Goal: Information Seeking & Learning: Learn about a topic

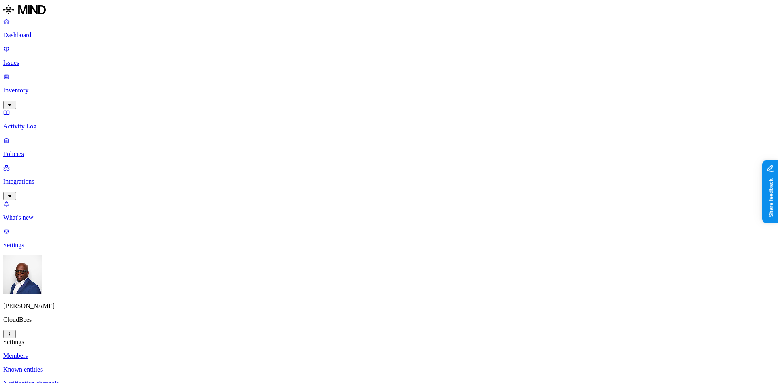
drag, startPoint x: 367, startPoint y: 127, endPoint x: 418, endPoint y: 124, distance: 50.7
copy figcaption "yfield@cloudbees.com"
click at [25, 33] on p "Dashboard" at bounding box center [388, 35] width 771 height 7
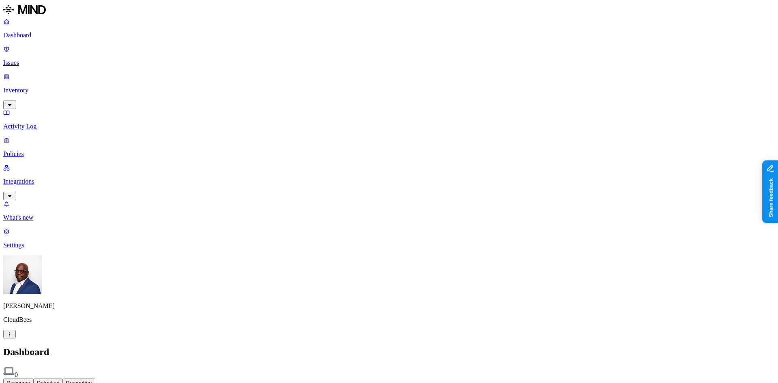
click at [32, 59] on p "Issues" at bounding box center [388, 62] width 771 height 7
click at [43, 35] on p "Dashboard" at bounding box center [388, 35] width 771 height 7
click at [34, 249] on p "Settings" at bounding box center [388, 244] width 771 height 7
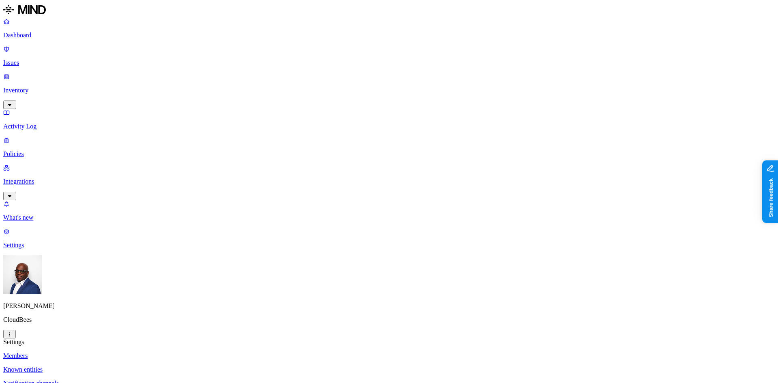
click at [27, 178] on p "Integrations" at bounding box center [388, 181] width 771 height 7
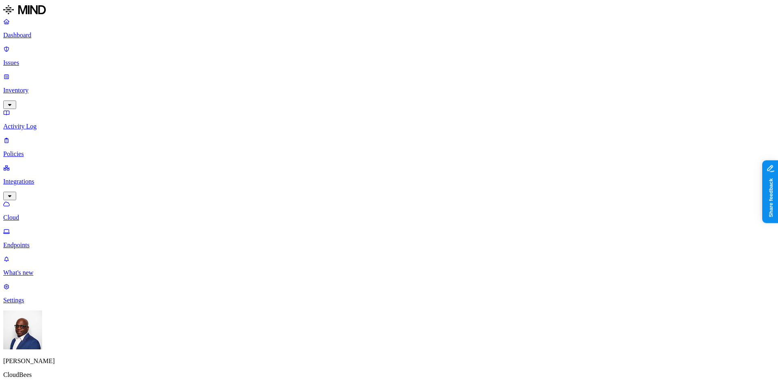
click at [43, 241] on p "Endpoints" at bounding box center [388, 244] width 771 height 7
click at [32, 214] on p "Cloud" at bounding box center [388, 217] width 771 height 7
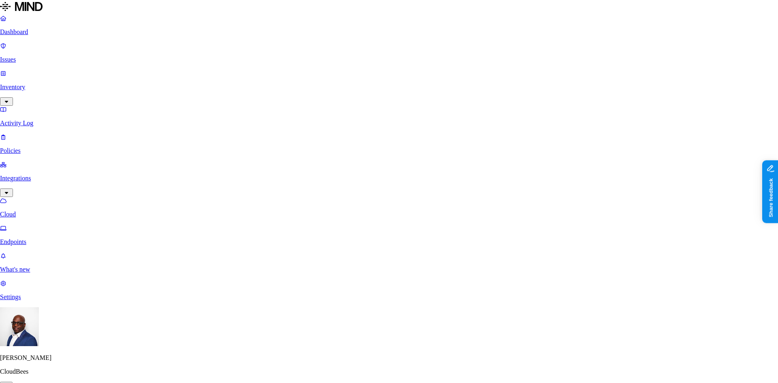
scroll to position [41, 0]
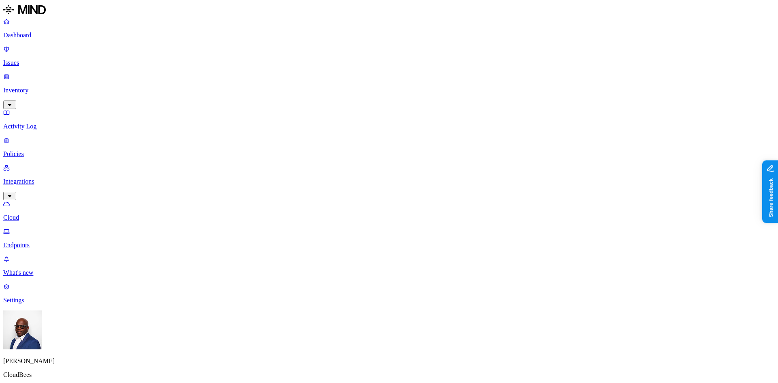
drag, startPoint x: 615, startPoint y: 143, endPoint x: 610, endPoint y: 128, distance: 15.9
click at [40, 241] on p "Endpoints" at bounding box center [388, 244] width 771 height 7
click at [39, 214] on p "Cloud" at bounding box center [388, 217] width 771 height 7
click at [25, 32] on p "Dashboard" at bounding box center [388, 35] width 771 height 7
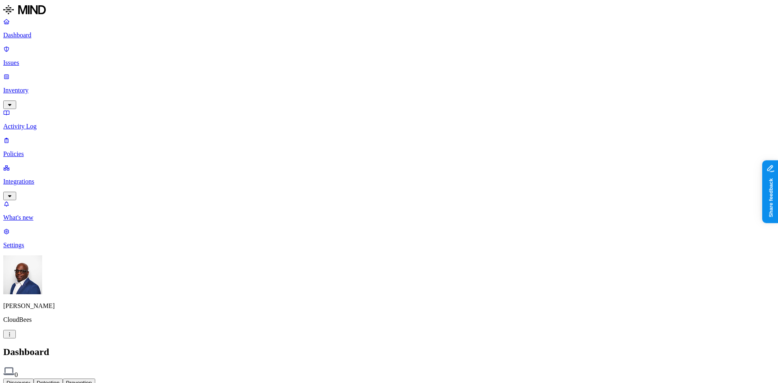
click at [45, 178] on p "Integrations" at bounding box center [388, 181] width 771 height 7
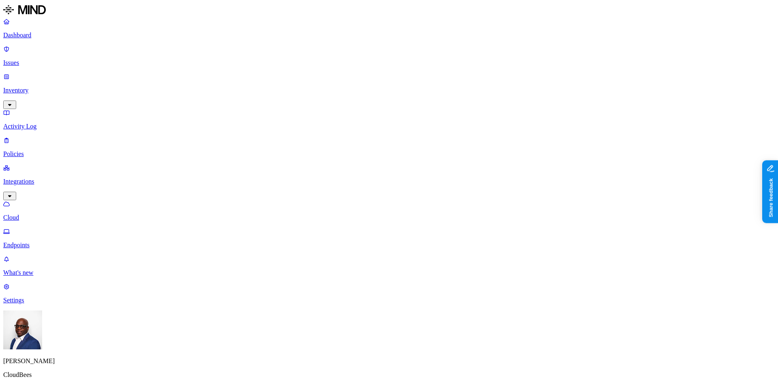
click at [29, 214] on p "Cloud" at bounding box center [388, 217] width 771 height 7
click at [32, 200] on link "Cloud" at bounding box center [388, 210] width 771 height 21
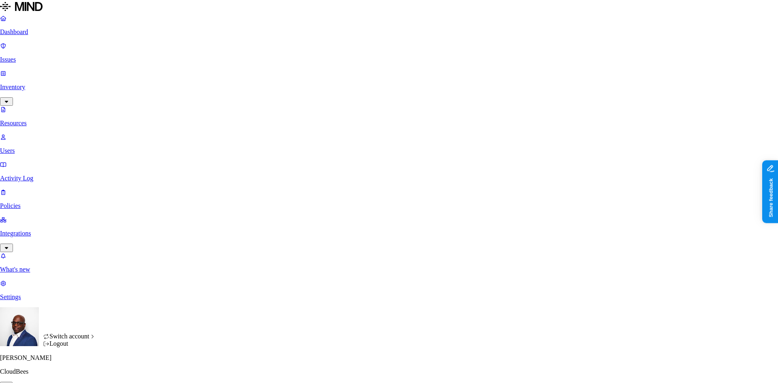
click at [77, 372] on html "Dashboard Issues Inventory Resources Users Activity Log Policies Integrations W…" at bounding box center [389, 283] width 778 height 567
click at [137, 303] on span "Southern [US_STATE] Health" at bounding box center [148, 299] width 79 height 7
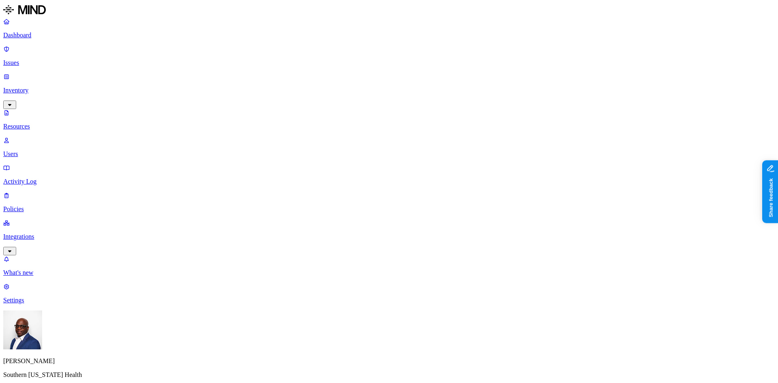
click at [42, 32] on p "Dashboard" at bounding box center [388, 35] width 771 height 7
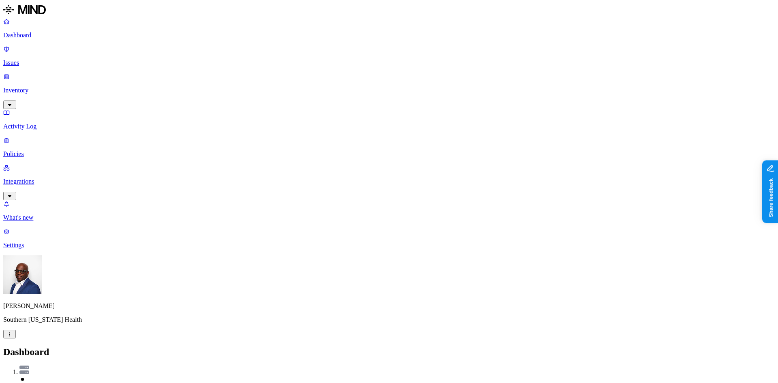
click at [28, 87] on p "Inventory" at bounding box center [388, 90] width 771 height 7
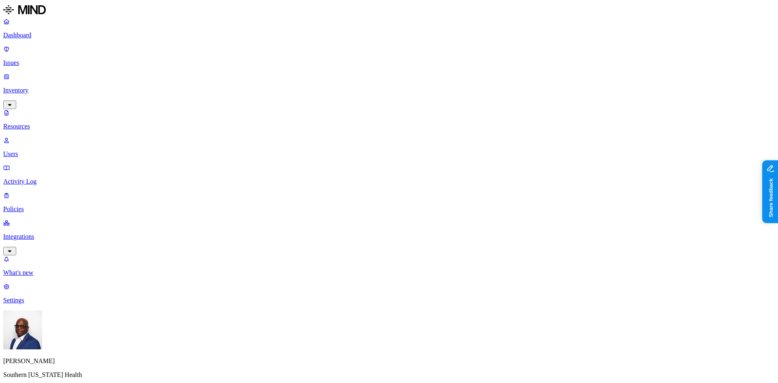
click at [29, 150] on p "Users" at bounding box center [388, 153] width 771 height 7
click at [41, 178] on p "Activity Log" at bounding box center [388, 181] width 771 height 7
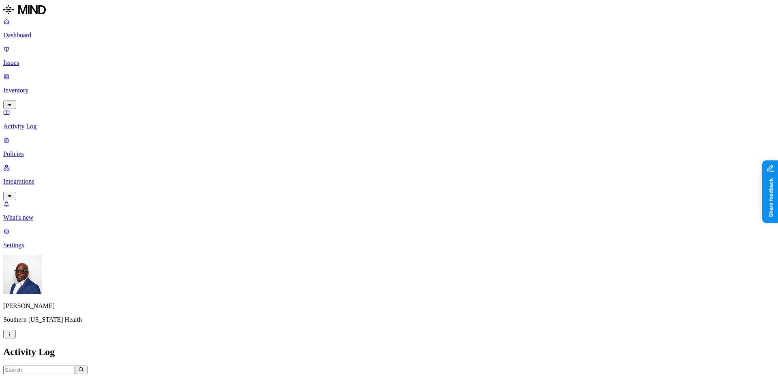
click at [33, 178] on p "Integrations" at bounding box center [388, 181] width 771 height 7
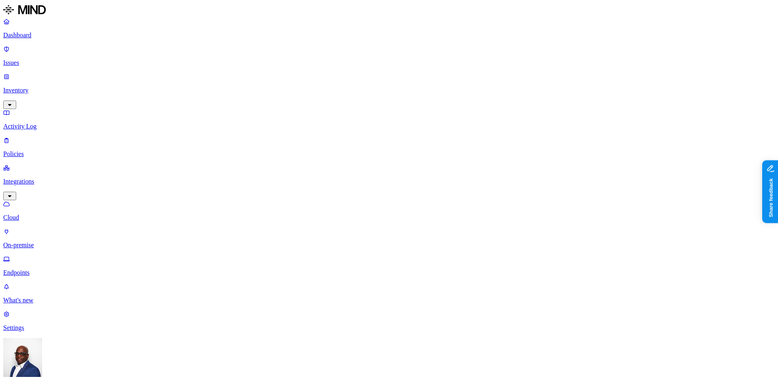
click at [32, 59] on p "Issues" at bounding box center [388, 62] width 771 height 7
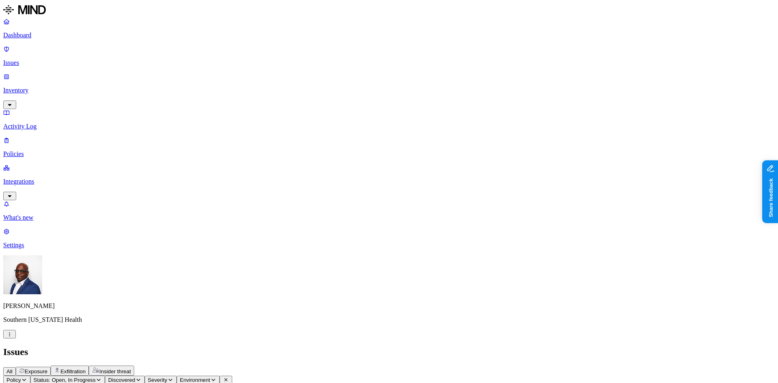
click at [37, 87] on p "Inventory" at bounding box center [388, 90] width 771 height 7
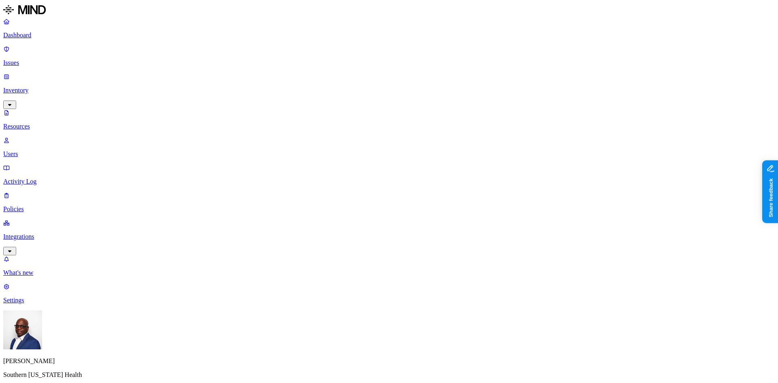
click at [286, 57] on button "button" at bounding box center [289, 55] width 6 height 2
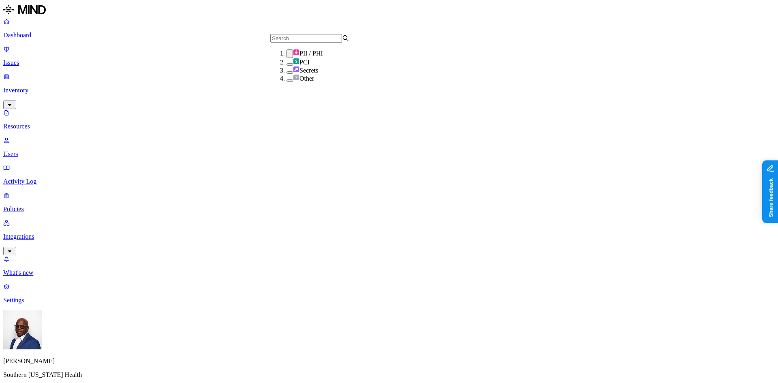
click at [286, 82] on button "button" at bounding box center [289, 80] width 6 height 2
click at [286, 58] on button "button" at bounding box center [289, 53] width 6 height 9
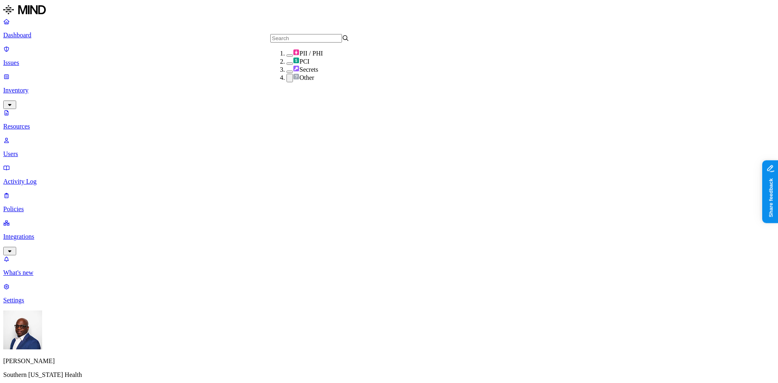
click at [286, 82] on button "button" at bounding box center [289, 78] width 6 height 9
click at [286, 56] on button "button" at bounding box center [289, 55] width 6 height 2
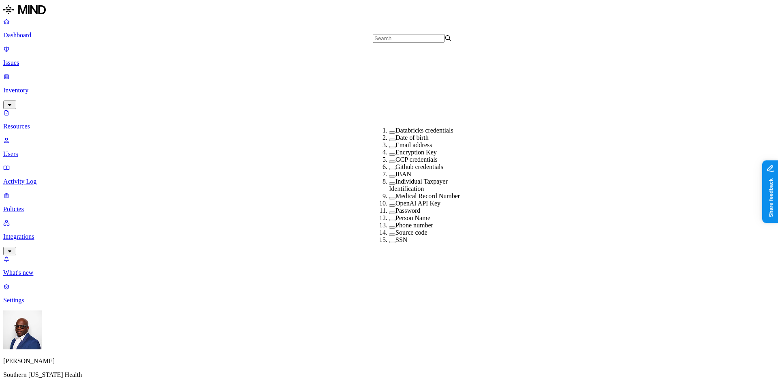
scroll to position [169, 0]
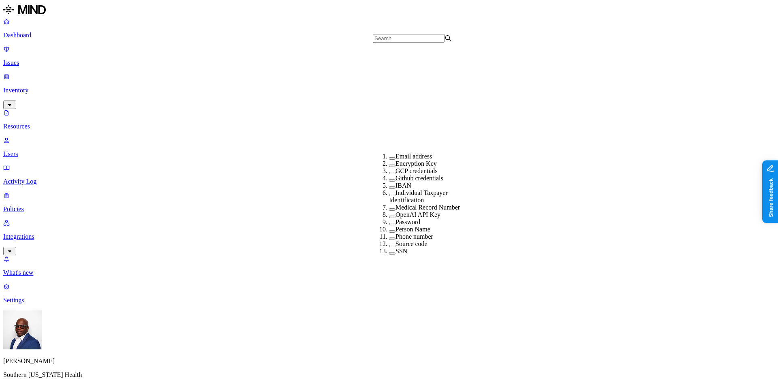
click at [389, 208] on button "button" at bounding box center [392, 209] width 6 height 2
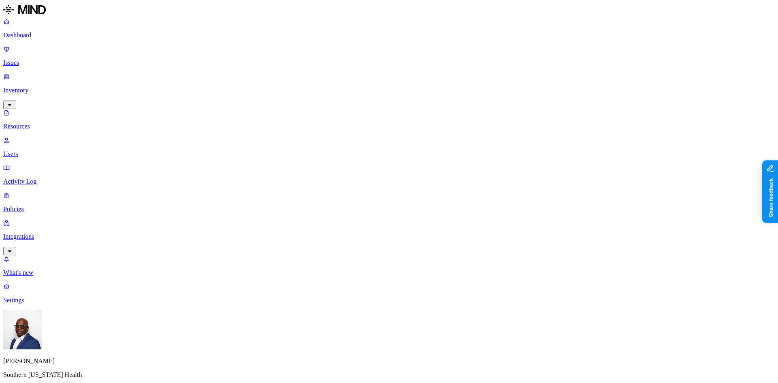
click at [25, 34] on p "Dashboard" at bounding box center [388, 35] width 771 height 7
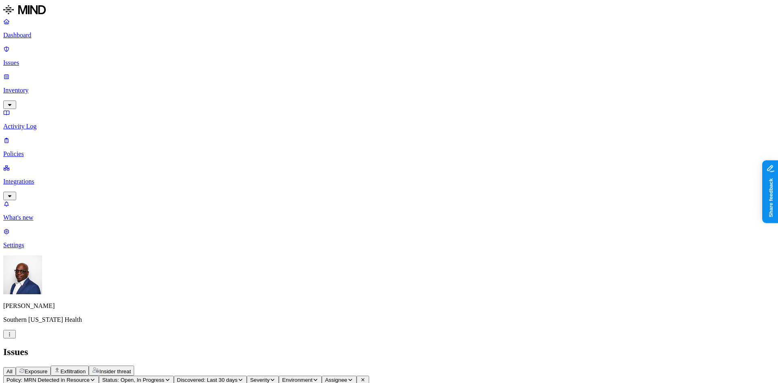
drag, startPoint x: 360, startPoint y: 62, endPoint x: 405, endPoint y: 62, distance: 45.4
click at [85, 368] on span "Exfiltration" at bounding box center [72, 371] width 25 height 6
click at [131, 368] on span "Insider threat" at bounding box center [115, 371] width 32 height 6
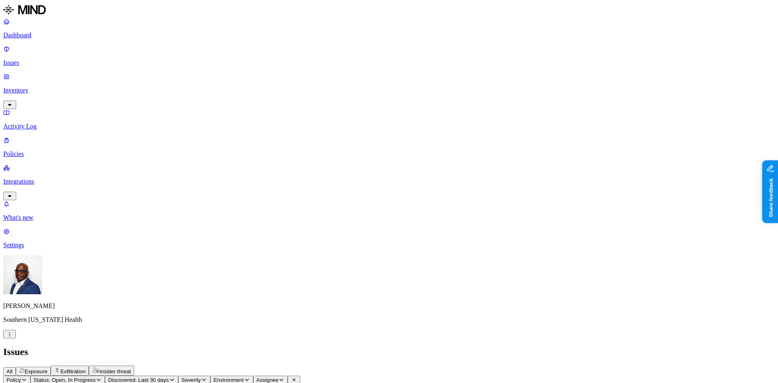
click at [47, 368] on span "Exposure" at bounding box center [36, 371] width 23 height 6
click at [31, 150] on p "Policies" at bounding box center [388, 153] width 771 height 7
drag, startPoint x: 554, startPoint y: 65, endPoint x: 634, endPoint y: 52, distance: 80.8
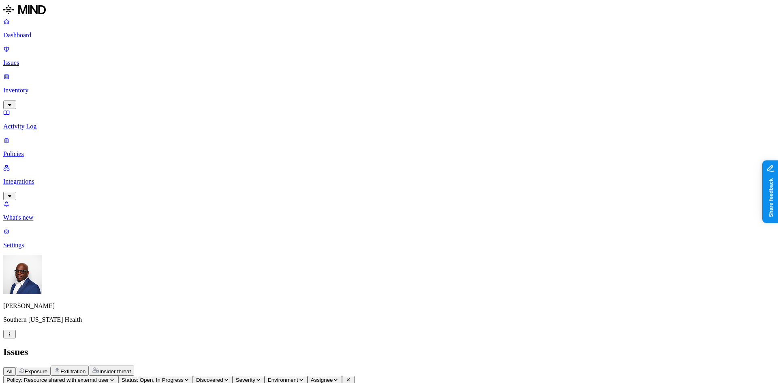
scroll to position [43, 0]
